Goal: Check status: Check status

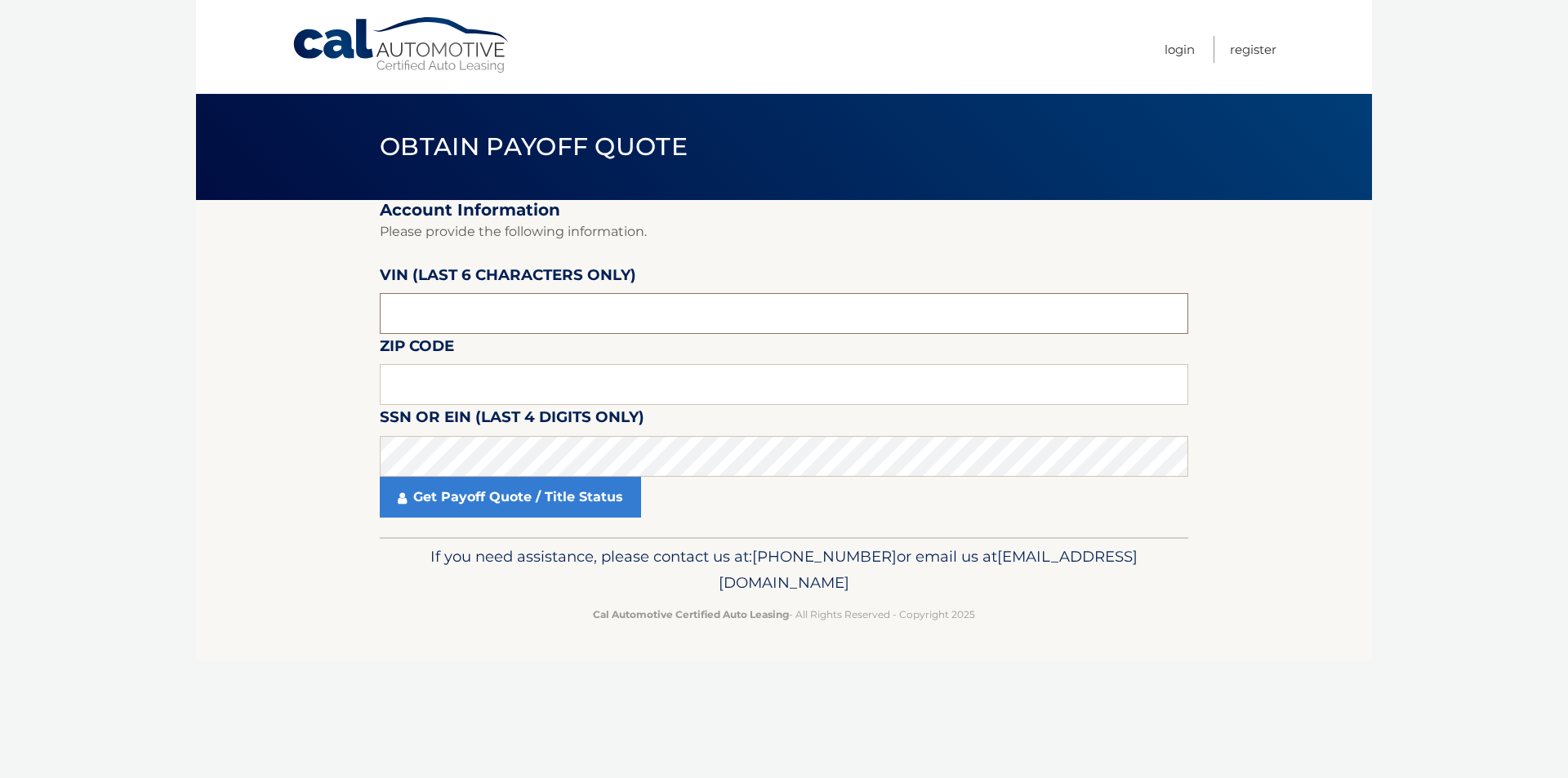
drag, startPoint x: 475, startPoint y: 312, endPoint x: 357, endPoint y: 312, distance: 118.0
click at [357, 312] on section "Account Information Please provide the following information. [PERSON_NAME] (la…" at bounding box center [783, 369] width 1176 height 337
type input "701571"
type input "16505"
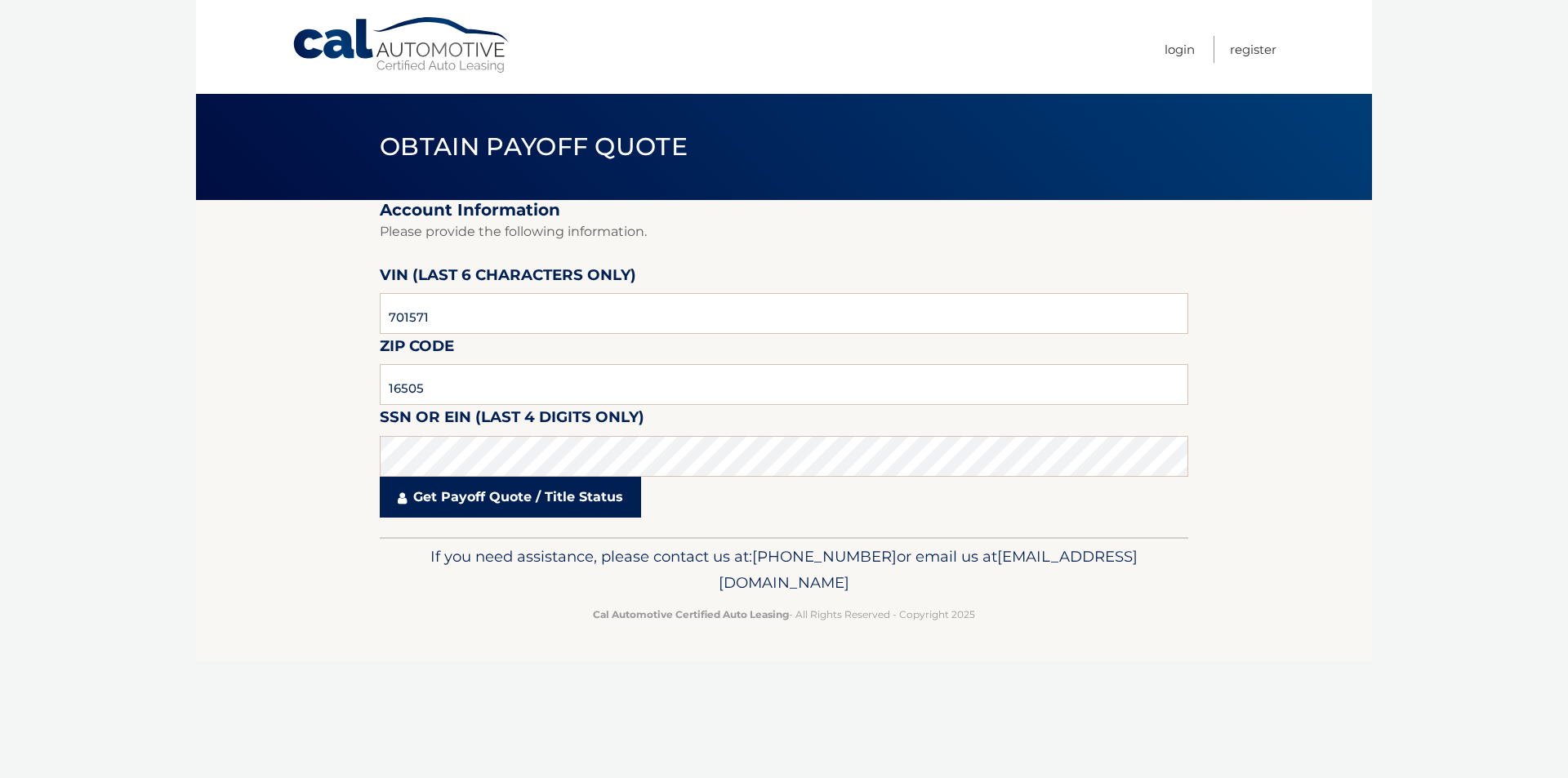
click at [457, 502] on link "Get Payoff Quote / Title Status" at bounding box center [510, 497] width 261 height 40
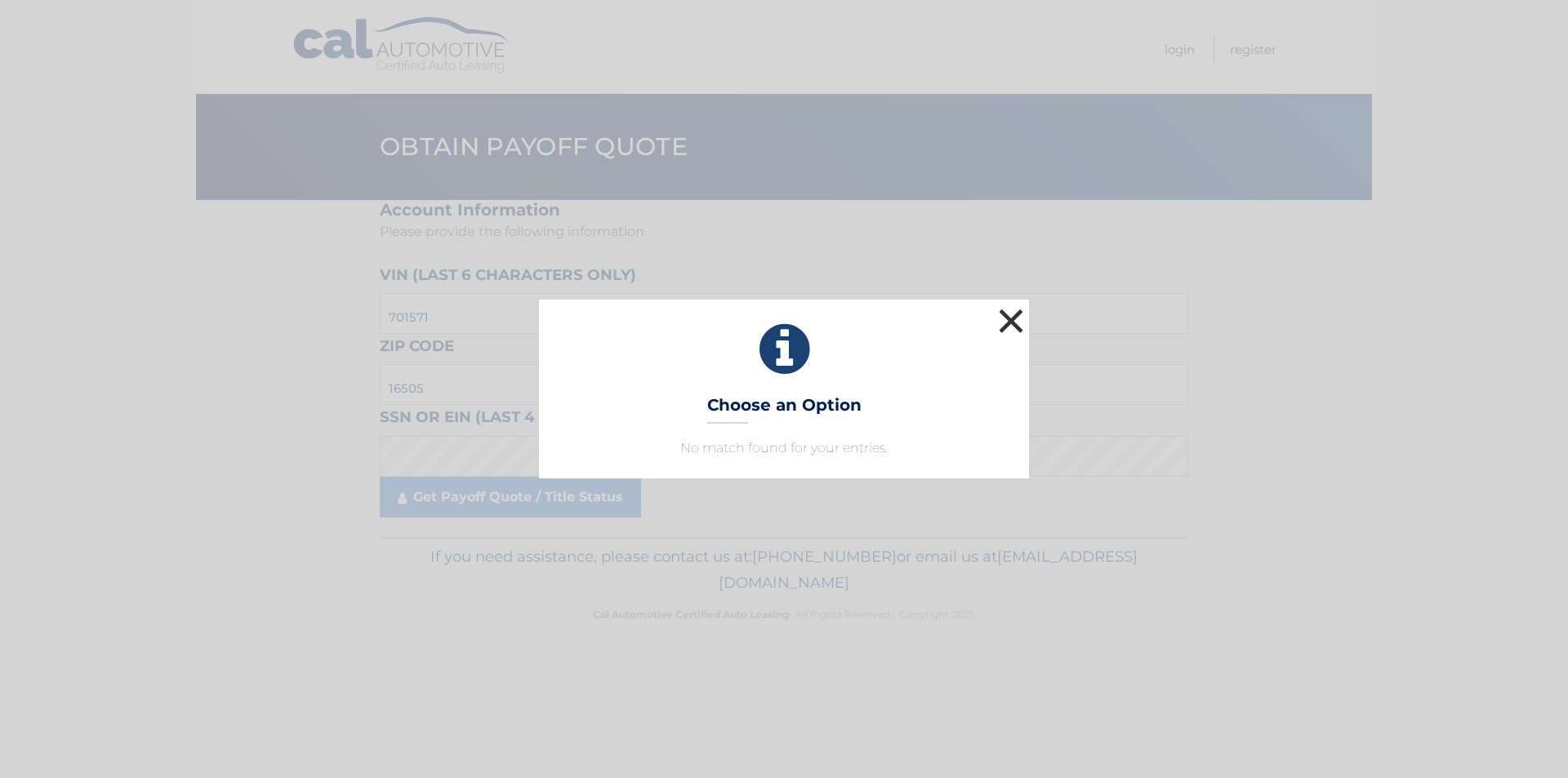
click at [1015, 308] on button "×" at bounding box center [1011, 321] width 33 height 33
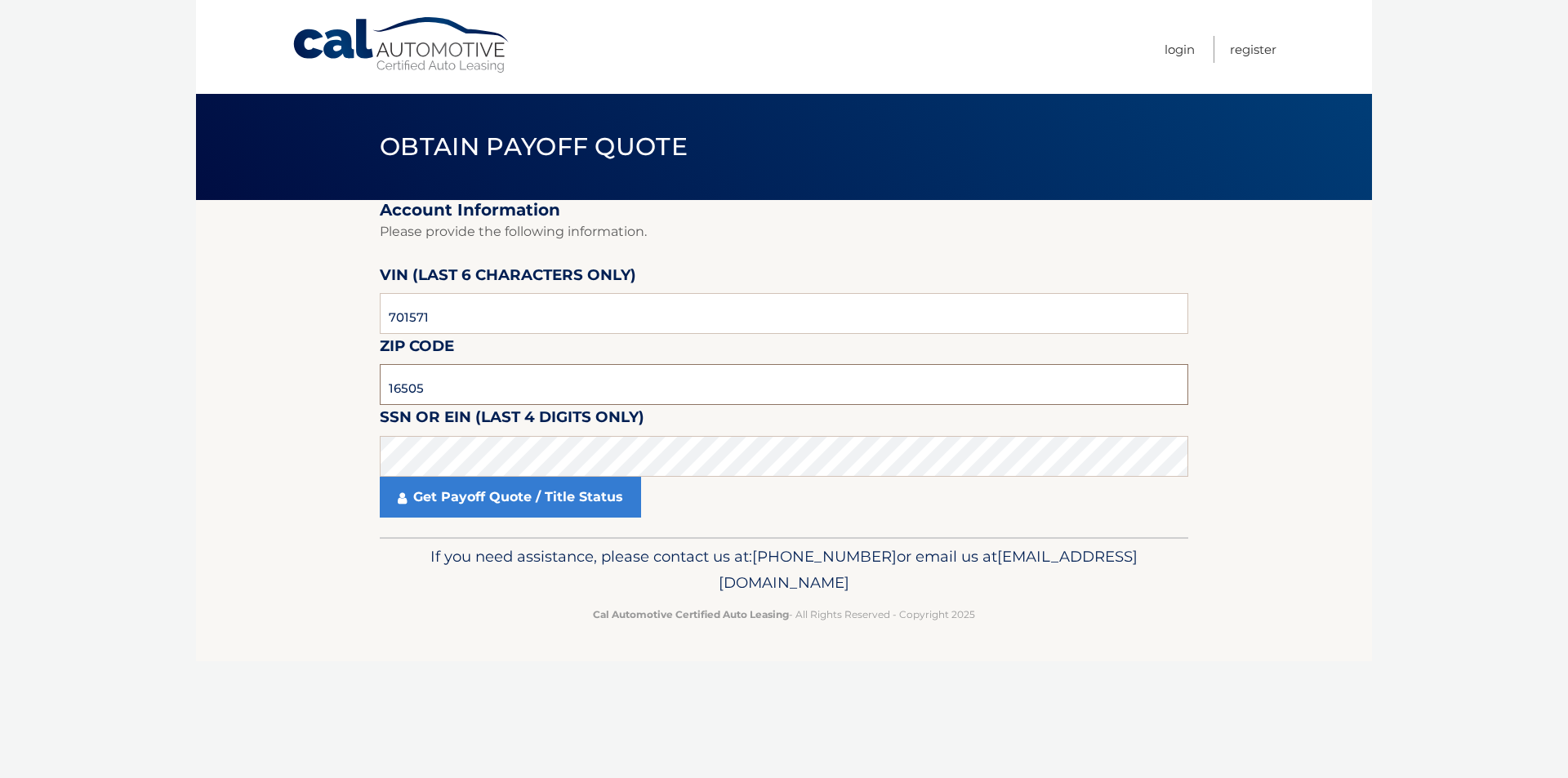
click at [457, 379] on input "16505" at bounding box center [783, 384] width 808 height 40
drag, startPoint x: 428, startPoint y: 310, endPoint x: 362, endPoint y: 314, distance: 66.1
click at [362, 314] on section "Account Information Please provide the following information. [PERSON_NAME] (la…" at bounding box center [783, 369] width 1176 height 337
type input "737346"
type input "16148"
